Goal: Task Accomplishment & Management: Complete application form

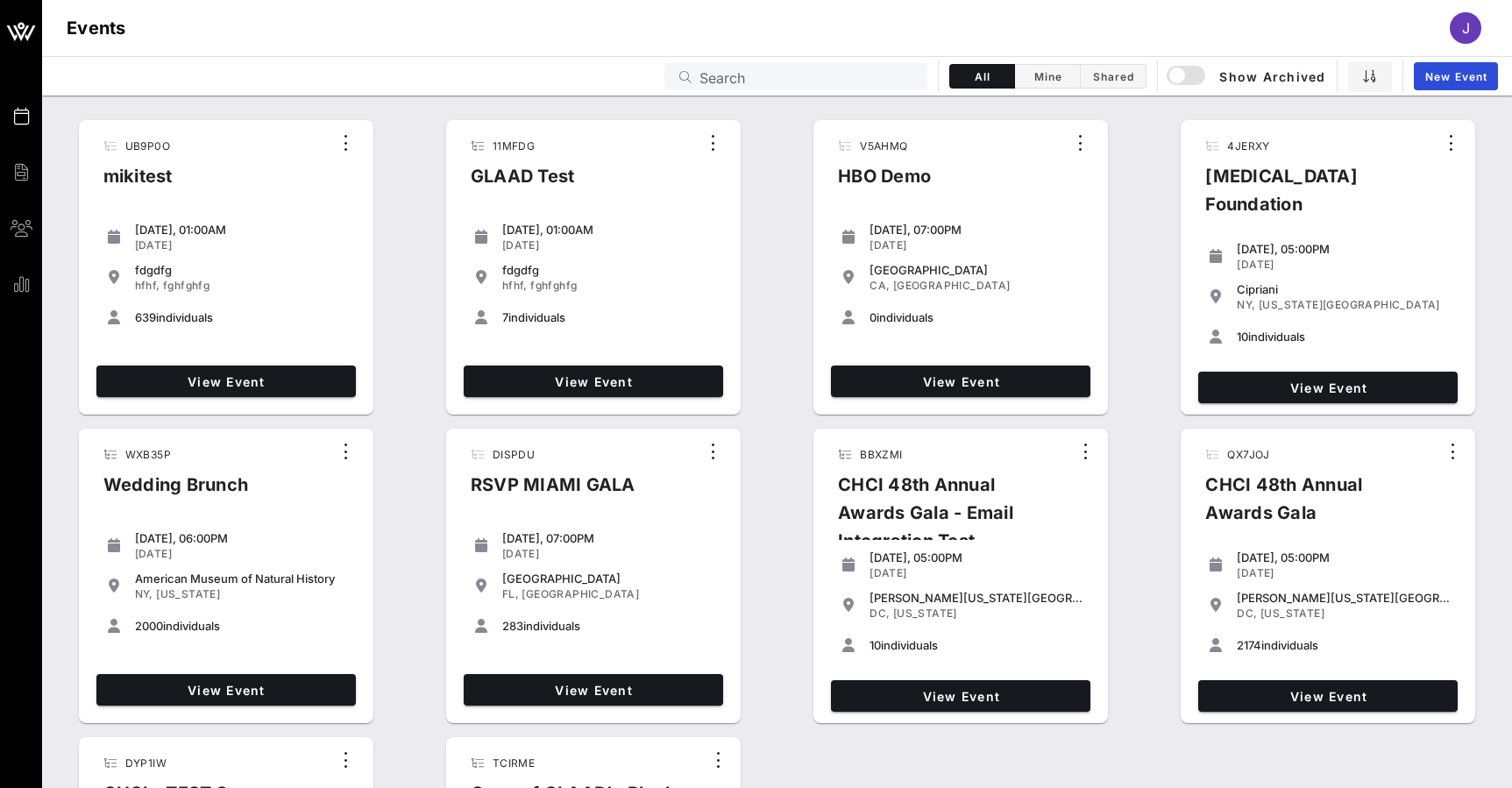
click at [592, 397] on div "View Event" at bounding box center [594, 381] width 274 height 46
click at [602, 389] on link "View Event" at bounding box center [593, 381] width 259 height 32
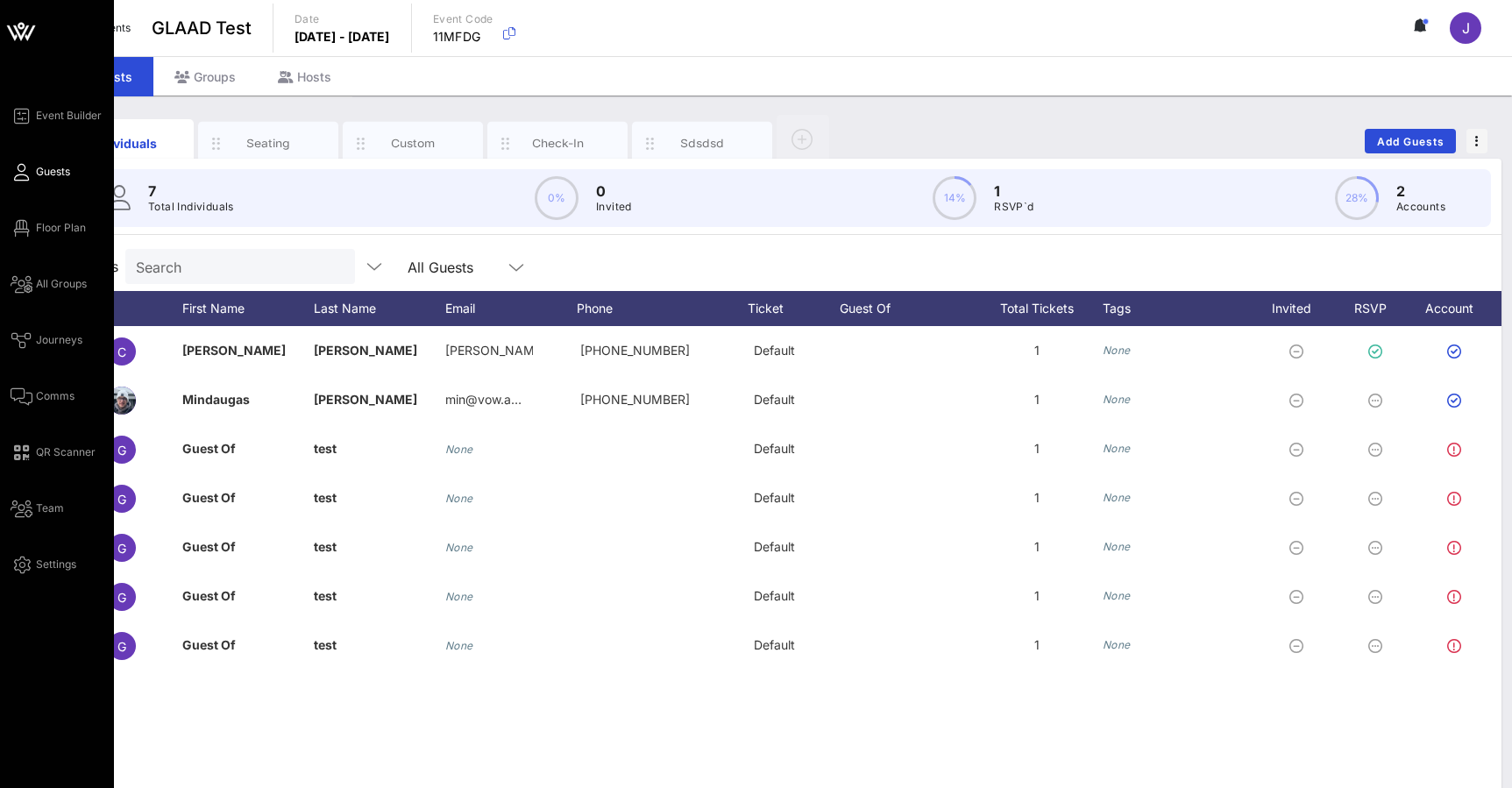
click at [16, 30] on icon at bounding box center [20, 33] width 16 height 15
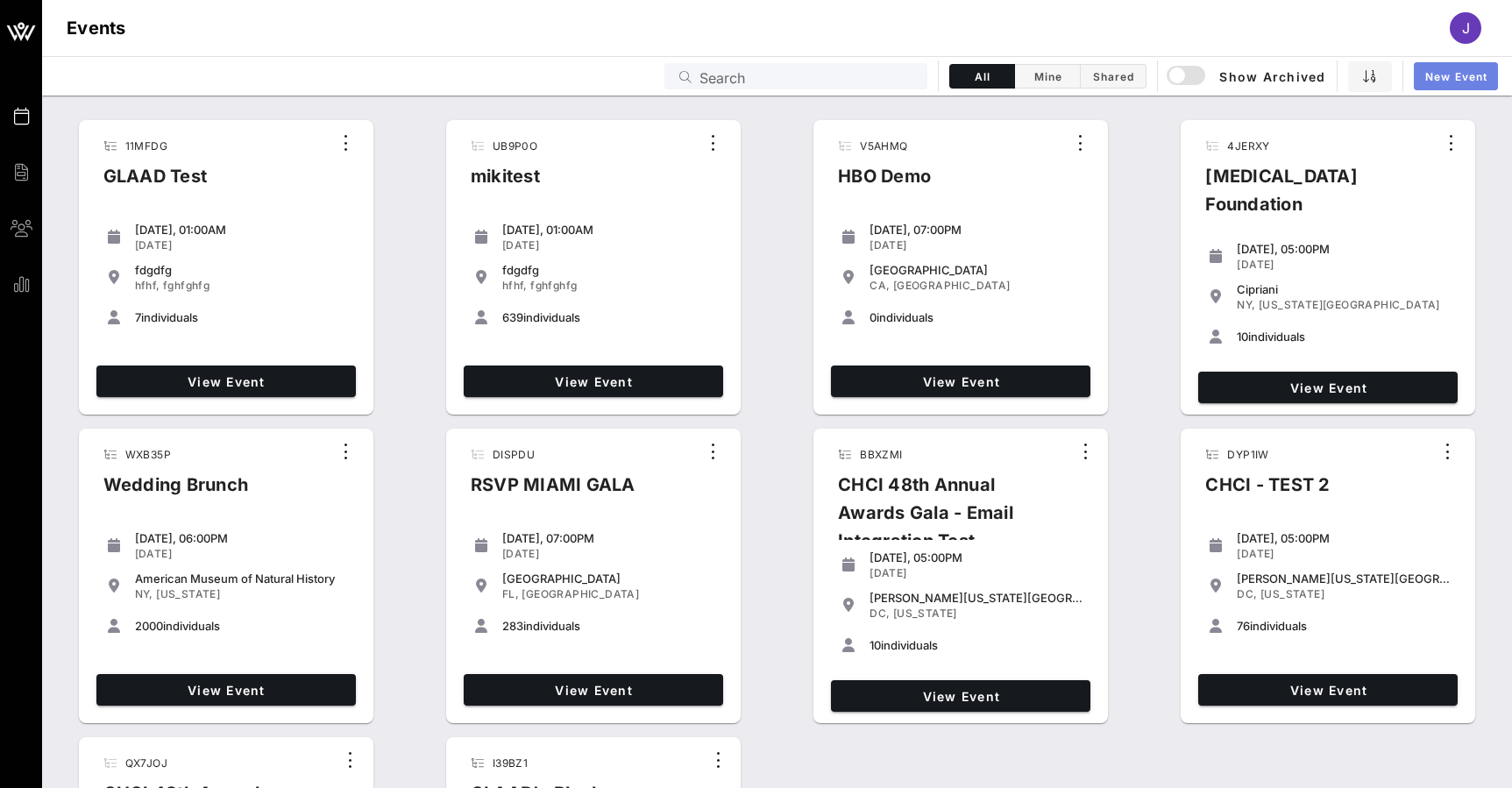
click at [1457, 81] on span "New Event" at bounding box center [1455, 77] width 63 height 13
